Goal: Task Accomplishment & Management: Complete application form

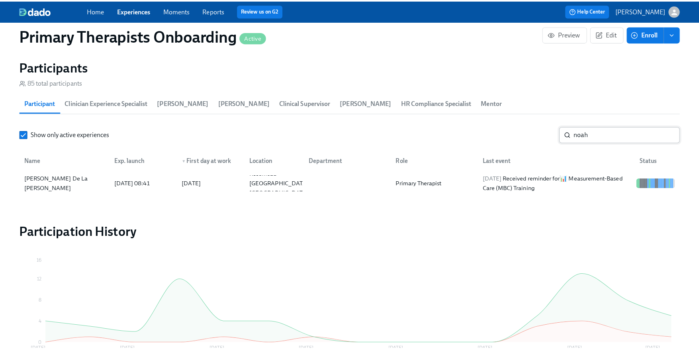
scroll to position [0, 9942]
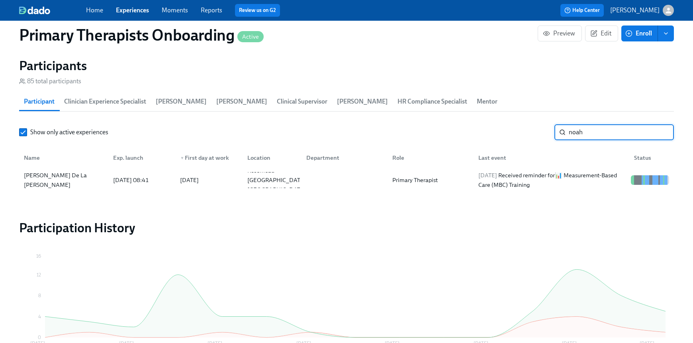
click at [610, 134] on input "noah" at bounding box center [621, 132] width 105 height 16
type input "n"
click at [40, 180] on div "[PERSON_NAME]" at bounding box center [47, 180] width 53 height 10
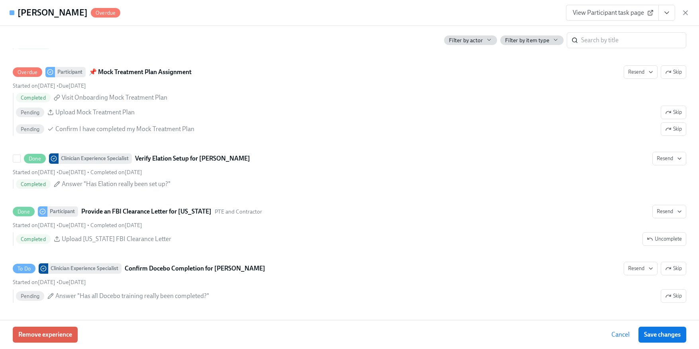
scroll to position [2301, 0]
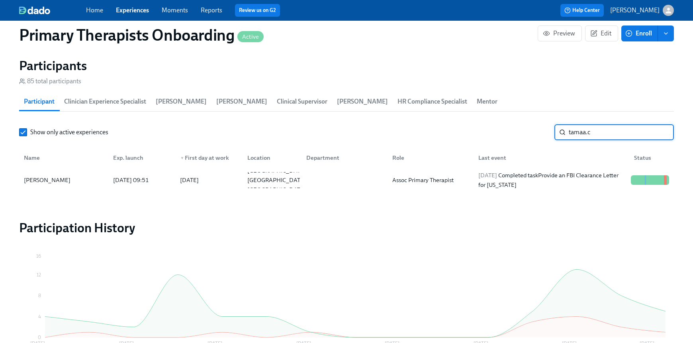
click at [610, 135] on input "tamaa.c" at bounding box center [621, 132] width 105 height 16
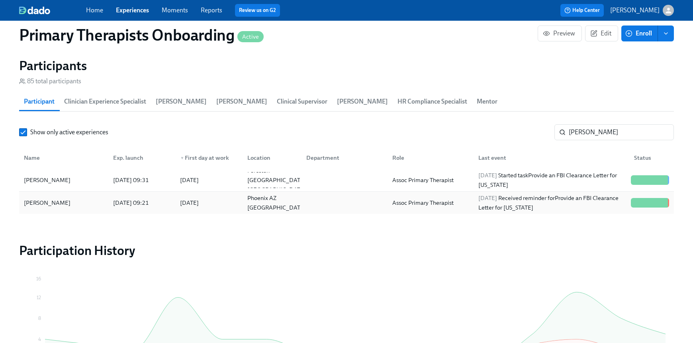
click at [57, 205] on div "[PERSON_NAME]" at bounding box center [47, 203] width 53 height 10
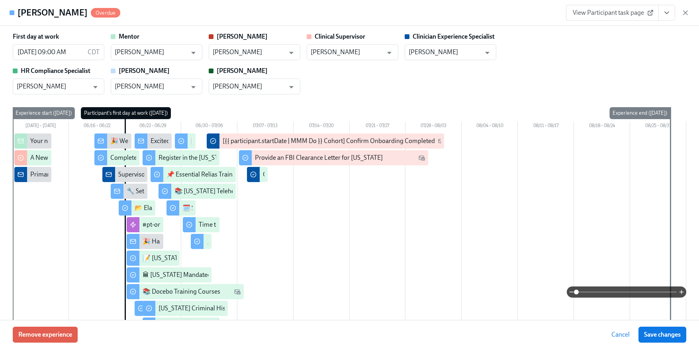
click at [670, 13] on icon "View task page" at bounding box center [667, 13] width 8 height 8
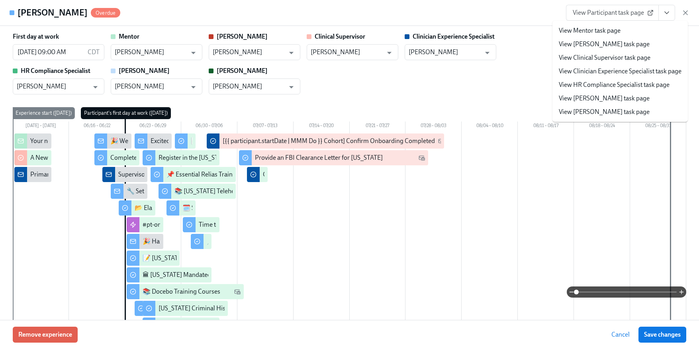
click at [630, 69] on link "View Clinician Experience Specialist task page" at bounding box center [620, 71] width 123 height 9
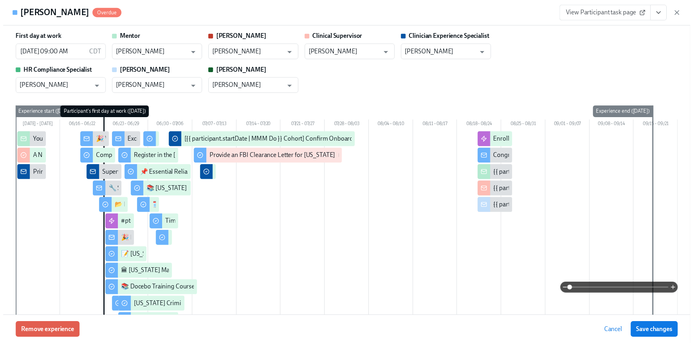
scroll to position [0, 10291]
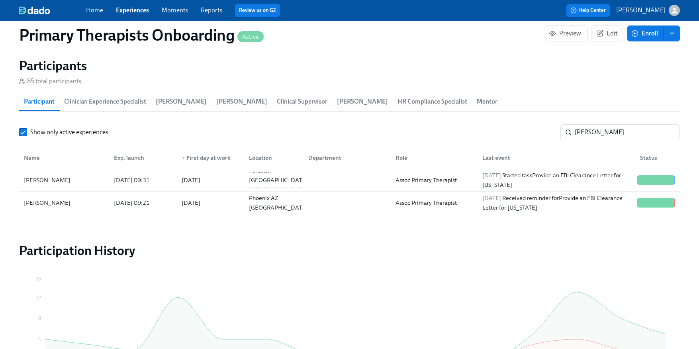
scroll to position [0, 10285]
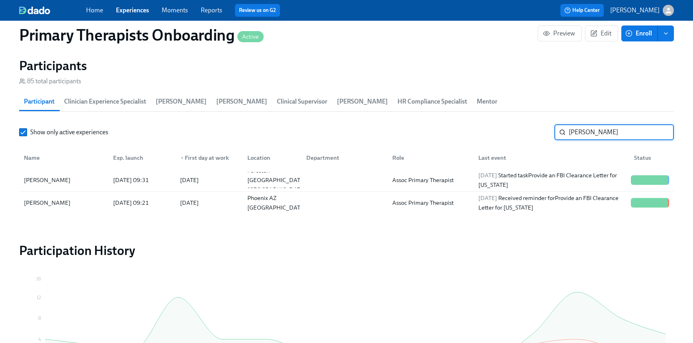
click at [607, 132] on input "[PERSON_NAME]" at bounding box center [621, 132] width 105 height 16
type input "t"
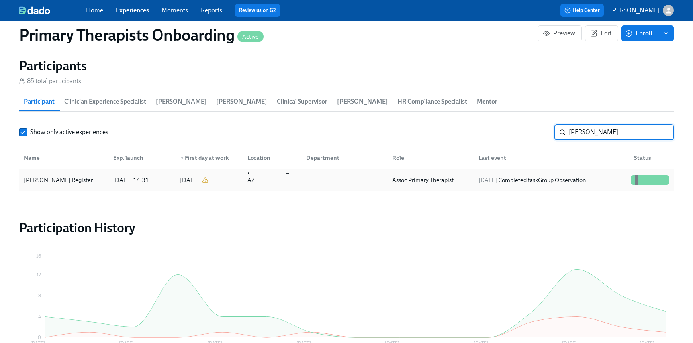
type input "[PERSON_NAME]"
click at [58, 183] on div "[PERSON_NAME] Register" at bounding box center [58, 180] width 75 height 10
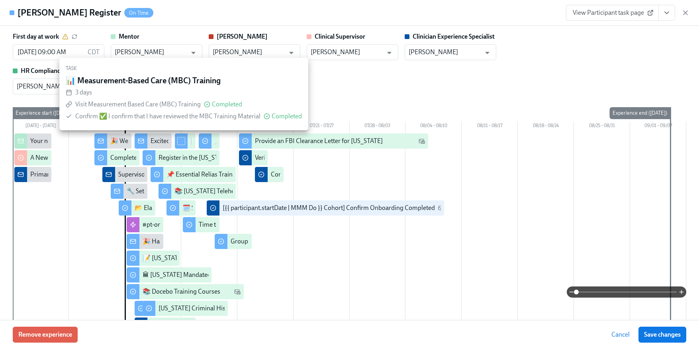
click at [670, 15] on icon "View task page" at bounding box center [667, 13] width 8 height 8
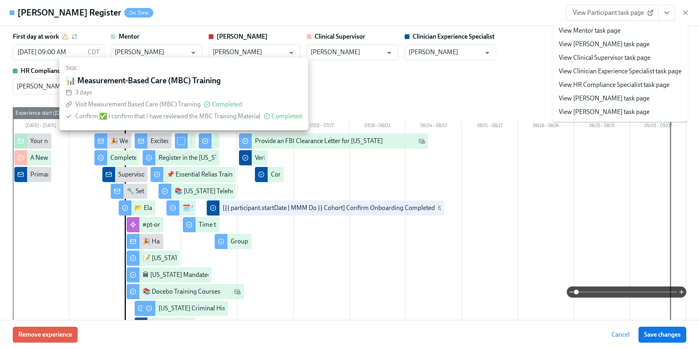
click at [628, 69] on link "View Clinician Experience Specialist task page" at bounding box center [620, 71] width 123 height 9
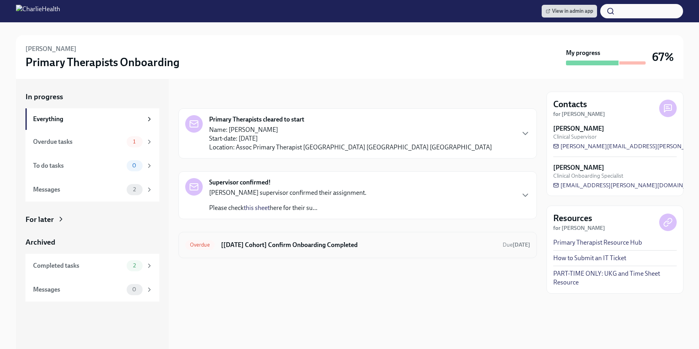
click at [275, 241] on h6 "[Jun 23rd Cohort] Confirm Onboarding Completed" at bounding box center [358, 245] width 275 height 9
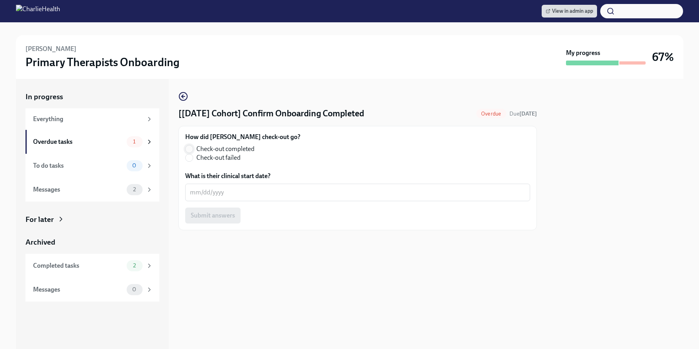
click at [189, 150] on input "Check-out completed" at bounding box center [189, 148] width 7 height 7
radio input "true"
click at [218, 192] on textarea "What is their clinical start date?" at bounding box center [357, 193] width 335 height 10
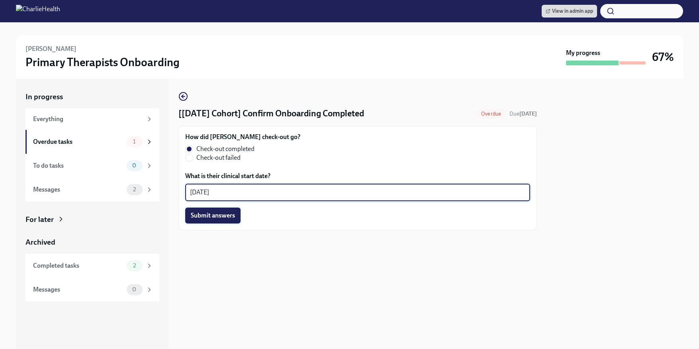
type textarea "08/21/2025"
click at [218, 218] on span "Submit answers" at bounding box center [213, 216] width 44 height 8
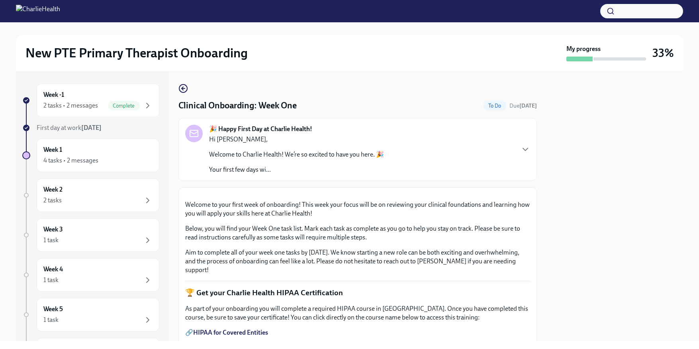
scroll to position [439, 0]
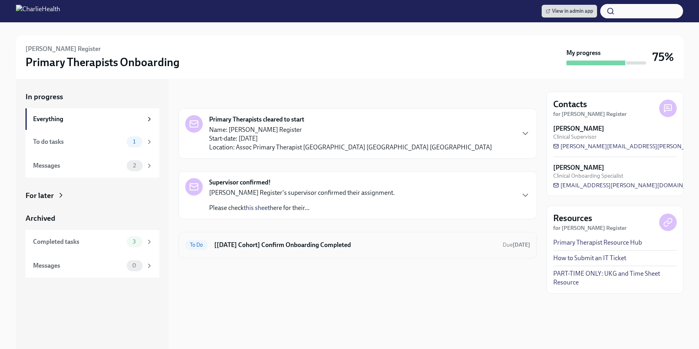
click at [257, 247] on h6 "[[DATE] Cohort] Confirm Onboarding Completed" at bounding box center [355, 245] width 282 height 9
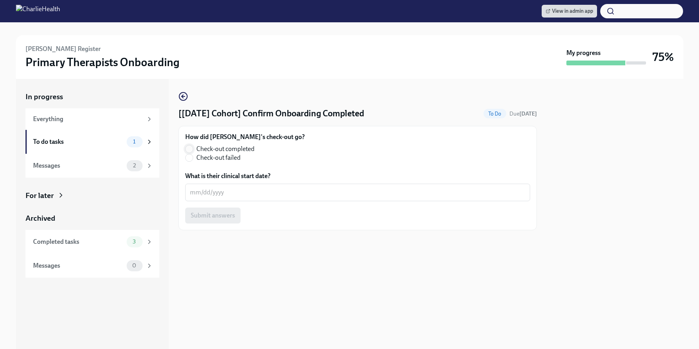
click at [191, 146] on input "Check-out completed" at bounding box center [189, 148] width 7 height 7
radio input "true"
click at [216, 195] on textarea "What is their clinical start date?" at bounding box center [357, 193] width 335 height 10
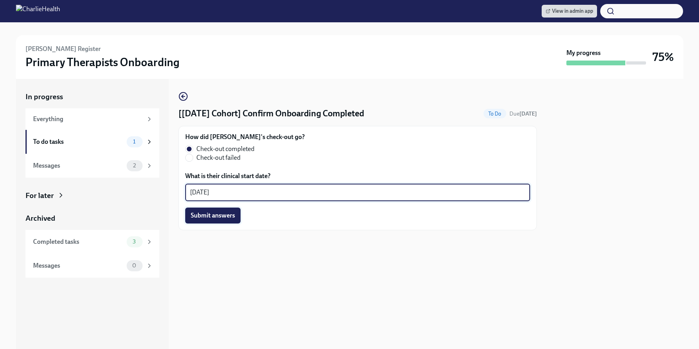
type textarea "08/21/2025"
click at [204, 220] on button "Submit answers" at bounding box center [212, 216] width 55 height 16
